Goal: Task Accomplishment & Management: Manage account settings

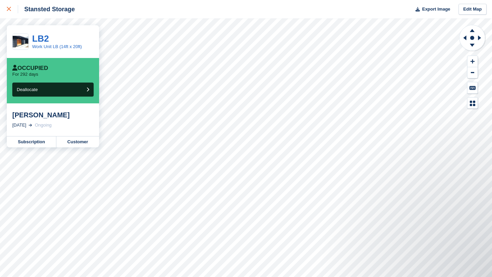
click at [10, 11] on icon at bounding box center [9, 9] width 4 height 4
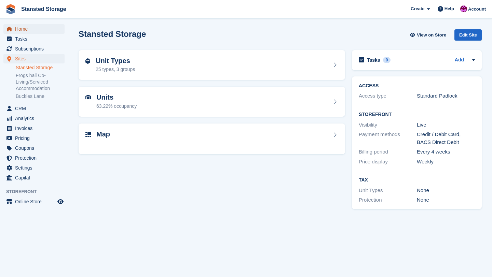
click at [28, 29] on span "Home" at bounding box center [35, 29] width 41 height 10
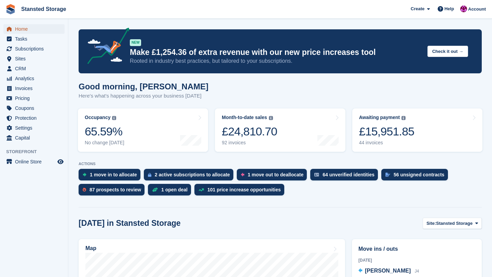
click at [27, 29] on span "Home" at bounding box center [35, 29] width 41 height 10
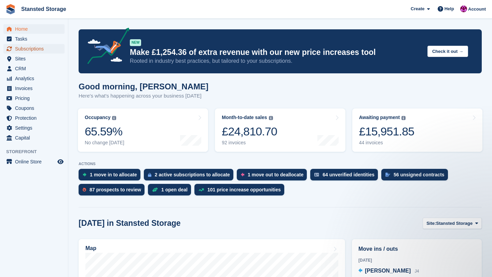
click at [31, 48] on span "Subscriptions" at bounding box center [35, 49] width 41 height 10
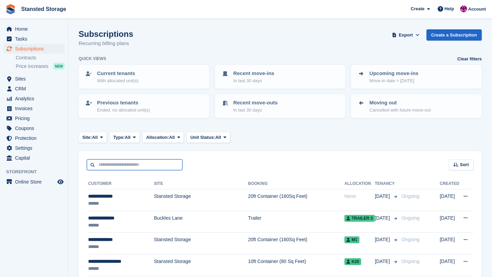
click at [116, 162] on input "text" at bounding box center [135, 164] width 96 height 11
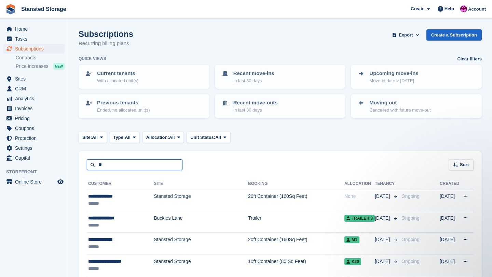
type input "*"
type input "*********"
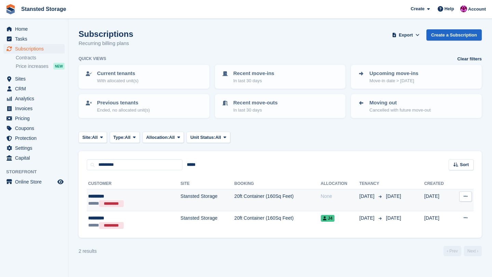
click at [148, 196] on div "*********" at bounding box center [119, 196] width 63 height 7
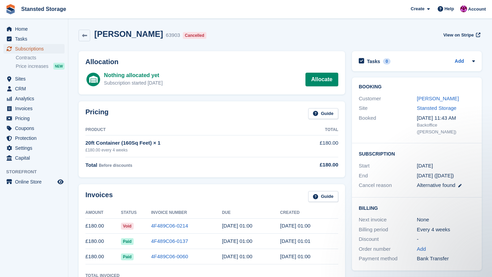
click at [41, 49] on span "Subscriptions" at bounding box center [35, 49] width 41 height 10
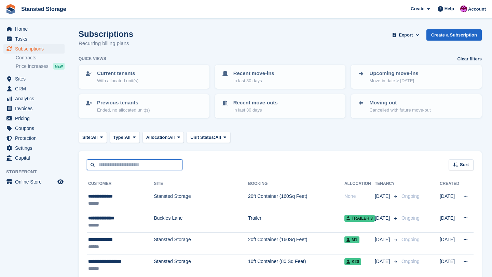
click at [152, 161] on input "text" at bounding box center [135, 164] width 96 height 11
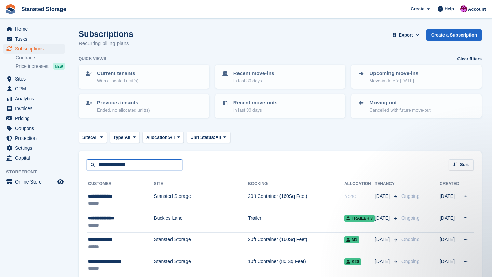
type input "**********"
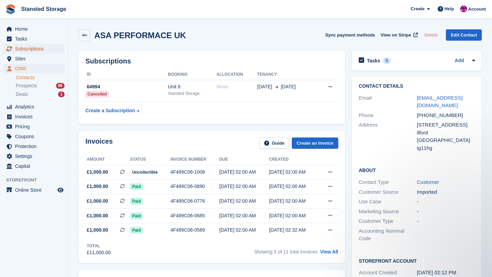
click at [45, 50] on span "Subscriptions" at bounding box center [35, 49] width 41 height 10
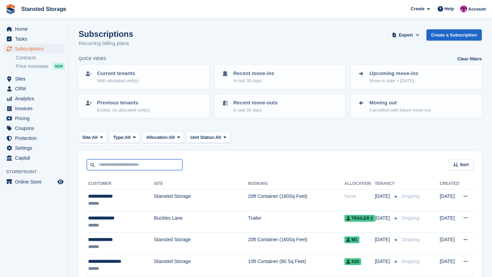
click at [139, 161] on input "text" at bounding box center [135, 164] width 96 height 11
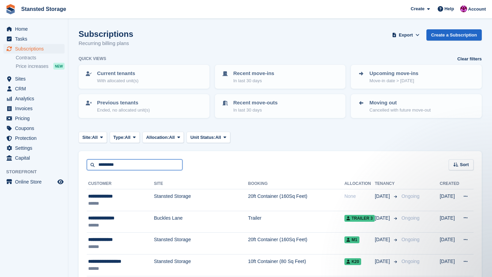
type input "*********"
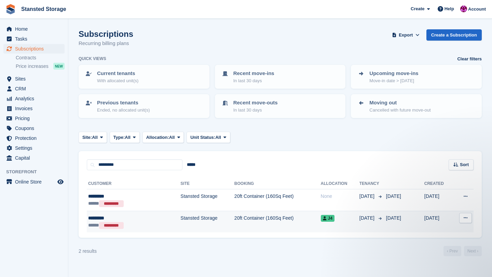
click at [180, 226] on td "Stansted Storage" at bounding box center [207, 222] width 54 height 22
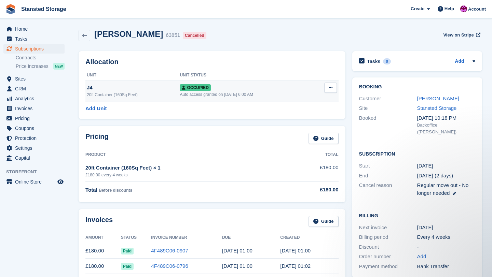
click at [330, 90] on icon at bounding box center [330, 87] width 4 height 4
click at [290, 124] on p "Deallocate" at bounding box center [303, 124] width 59 height 9
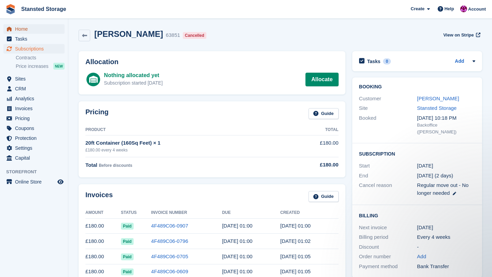
click at [45, 28] on span "Home" at bounding box center [35, 29] width 41 height 10
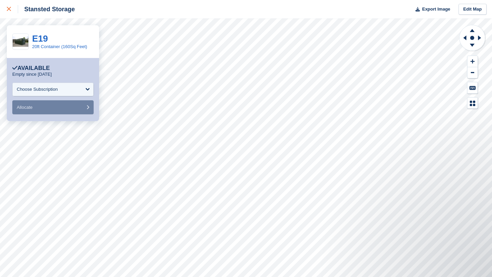
click at [8, 11] on div at bounding box center [12, 9] width 11 height 8
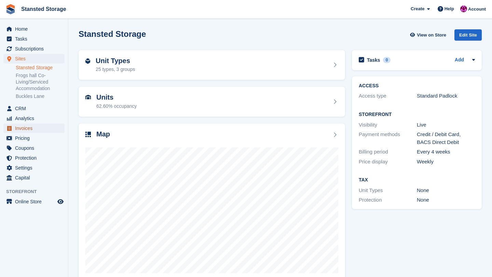
click at [32, 129] on span "Invoices" at bounding box center [35, 129] width 41 height 10
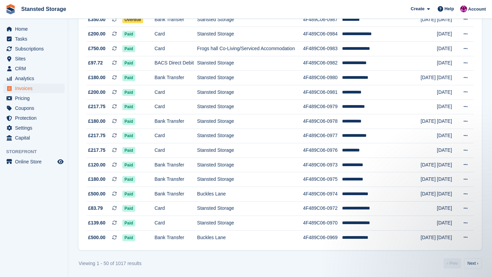
scroll to position [598, 0]
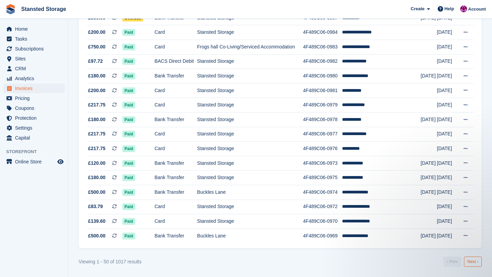
click at [468, 262] on link "Next ›" at bounding box center [473, 262] width 18 height 10
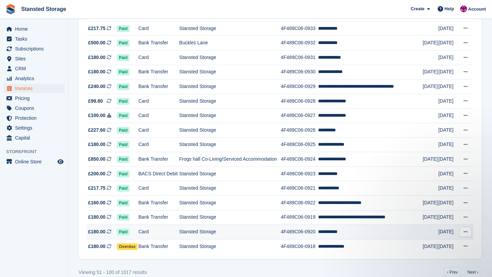
scroll to position [598, 0]
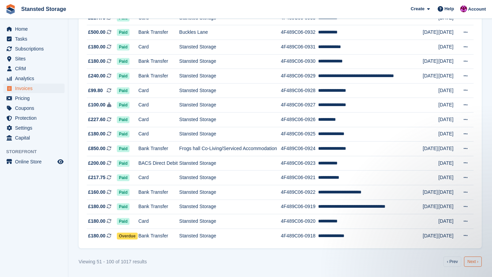
click at [471, 265] on link "Next ›" at bounding box center [473, 262] width 18 height 10
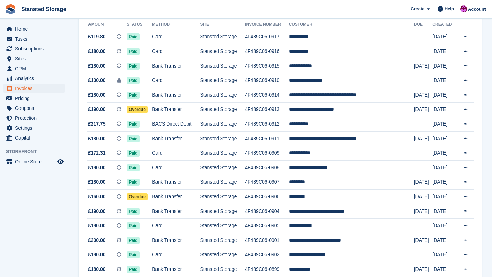
scroll to position [83, 0]
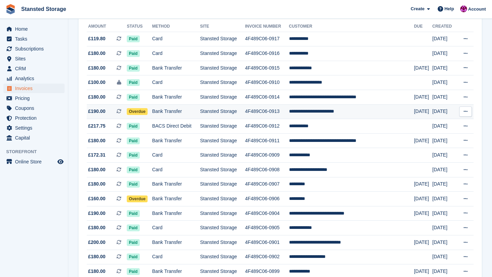
click at [321, 115] on td "**********" at bounding box center [351, 111] width 125 height 15
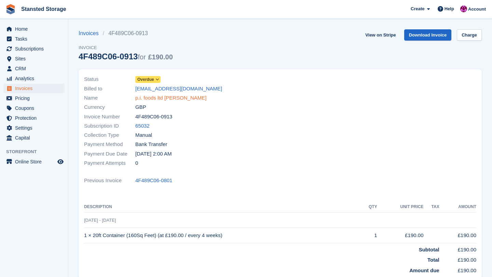
click at [177, 97] on link "p.i. foods ltd susan jacob" at bounding box center [170, 98] width 71 height 8
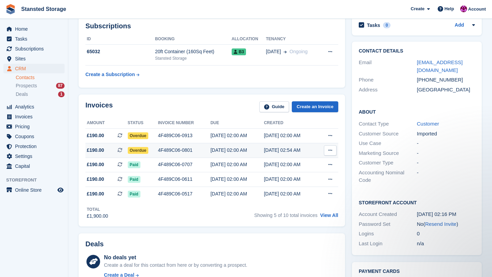
click at [199, 153] on div "4F489C06-0801" at bounding box center [184, 150] width 53 height 7
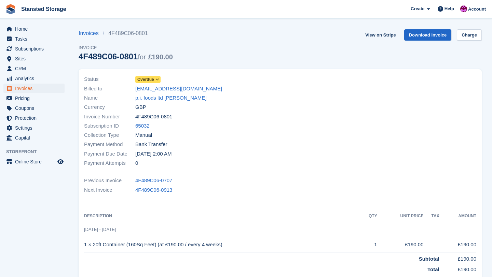
click at [158, 78] on icon at bounding box center [157, 79] width 4 height 4
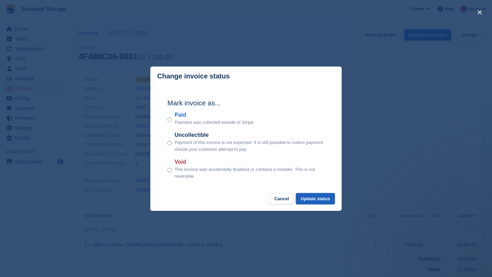
click at [327, 200] on button "Update status" at bounding box center [315, 198] width 39 height 11
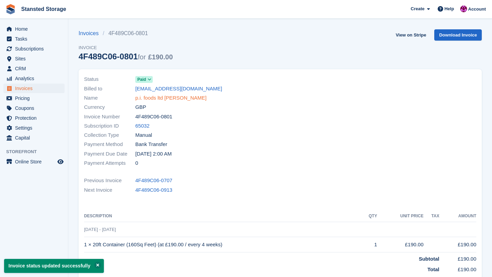
click at [169, 97] on link "p.i. foods ltd [PERSON_NAME]" at bounding box center [170, 98] width 71 height 8
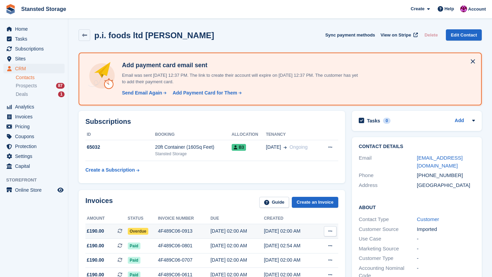
click at [231, 229] on div "30 Aug, 02:00 AM" at bounding box center [236, 231] width 53 height 7
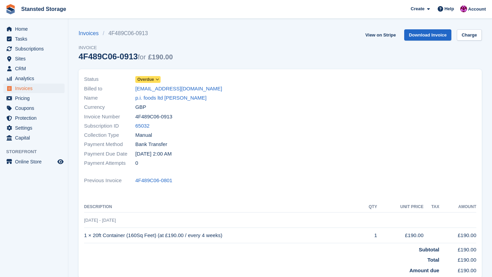
click at [158, 80] on icon at bounding box center [157, 79] width 4 height 4
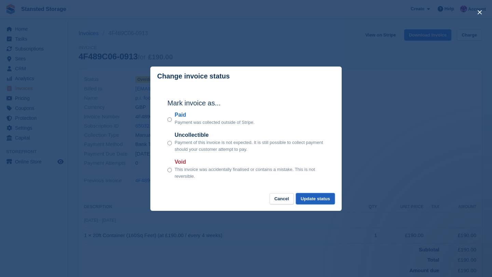
click at [309, 198] on button "Update status" at bounding box center [315, 198] width 39 height 11
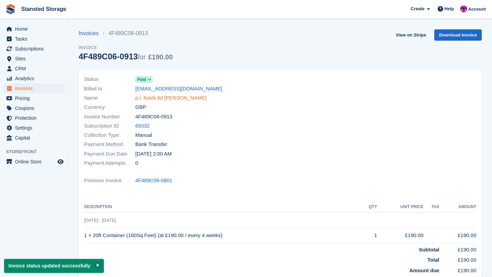
click at [188, 99] on link "p.i. foods ltd [PERSON_NAME]" at bounding box center [170, 98] width 71 height 8
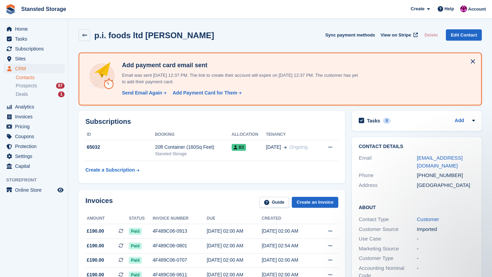
click at [473, 62] on button at bounding box center [472, 61] width 11 height 11
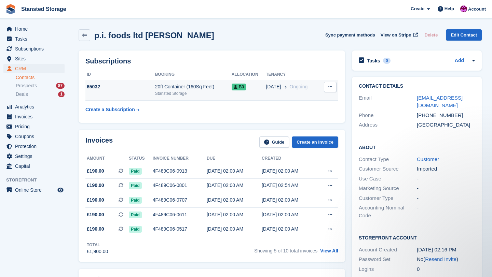
click at [256, 95] on td "B3" at bounding box center [248, 90] width 34 height 21
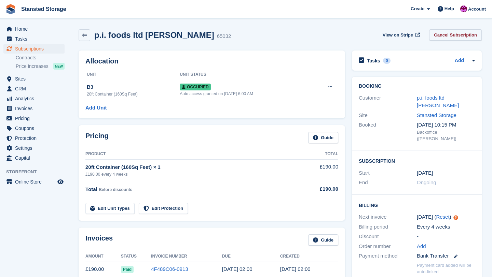
click at [441, 36] on link "Cancel Subscription" at bounding box center [455, 34] width 53 height 11
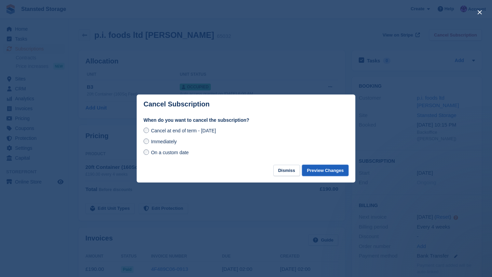
click at [328, 168] on button "Preview Changes" at bounding box center [325, 170] width 46 height 11
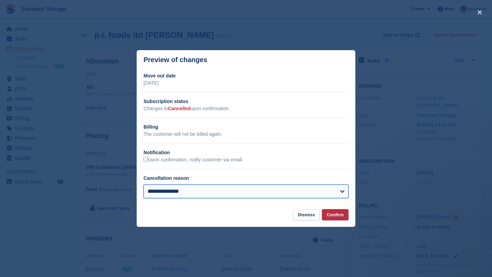
click at [328, 189] on select "**********" at bounding box center [245, 192] width 205 height 14
select select "**********"
click at [143, 185] on select "**********" at bounding box center [245, 192] width 205 height 14
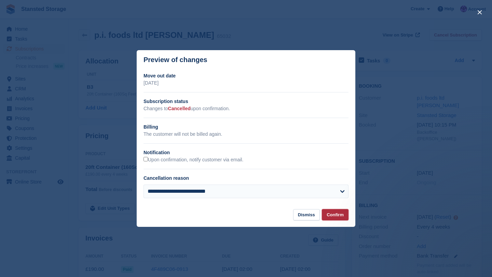
click at [331, 215] on button "Confirm" at bounding box center [335, 214] width 27 height 11
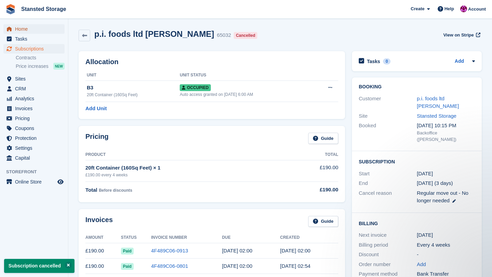
click at [35, 30] on span "Home" at bounding box center [35, 29] width 41 height 10
